Goal: Transaction & Acquisition: Register for event/course

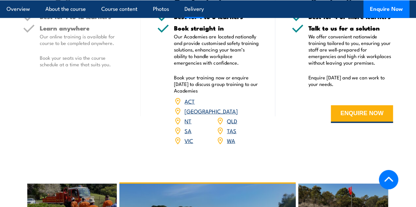
scroll to position [874, 0]
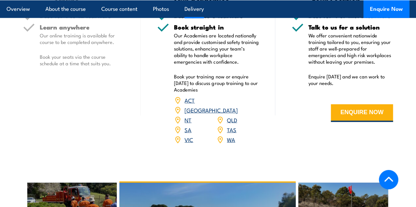
click at [191, 144] on link "VIC" at bounding box center [188, 140] width 9 height 8
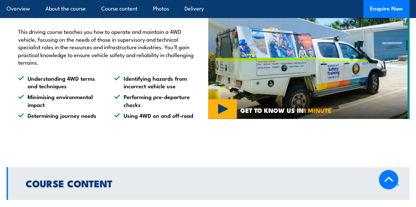
scroll to position [228, 0]
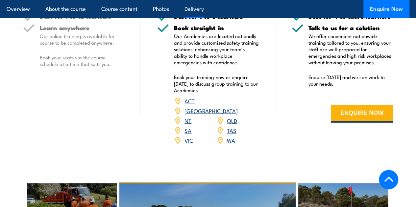
scroll to position [874, 0]
